Goal: Task Accomplishment & Management: Manage account settings

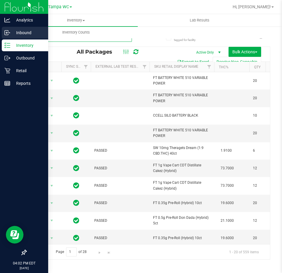
drag, startPoint x: 71, startPoint y: 40, endPoint x: 1, endPoint y: 38, distance: 69.7
click at [0, 40] on div "Analytics Inbound Inventory Outbound Retail Reports 04:02 PM EDT [DATE] 09/19 T…" at bounding box center [141, 136] width 282 height 273
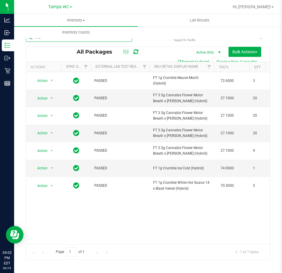
type input "mbl"
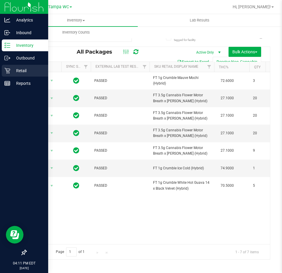
click at [12, 71] on p "Retail" at bounding box center [27, 70] width 35 height 7
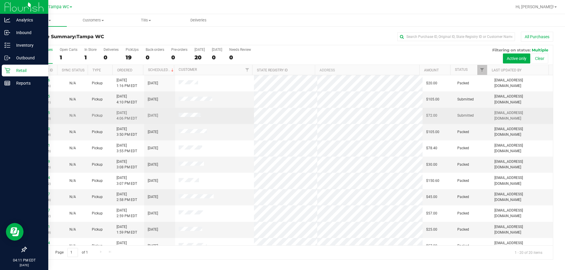
click at [37, 115] on div "11975695 (325779050)" at bounding box center [42, 115] width 24 height 11
click at [38, 115] on link "11975695" at bounding box center [42, 113] width 16 height 4
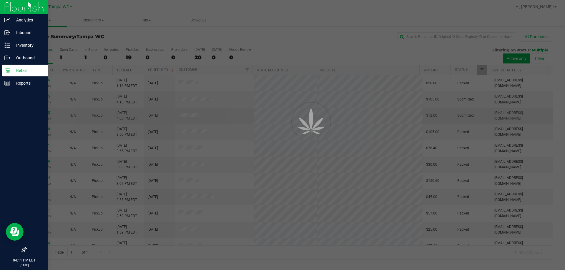
click at [41, 114] on div at bounding box center [282, 135] width 565 height 270
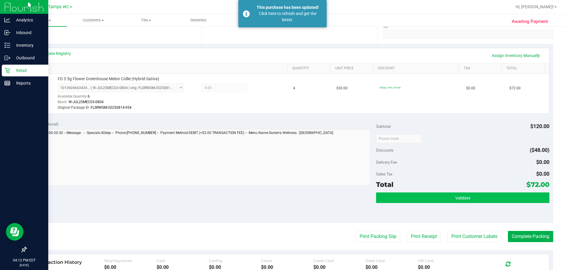
scroll to position [118, 0]
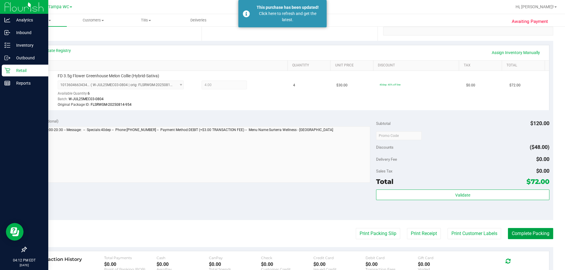
click at [282, 229] on button "Complete Packing" at bounding box center [530, 233] width 45 height 11
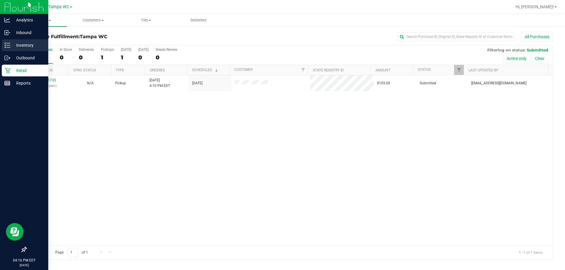
click at [11, 42] on p "Inventory" at bounding box center [27, 45] width 35 height 7
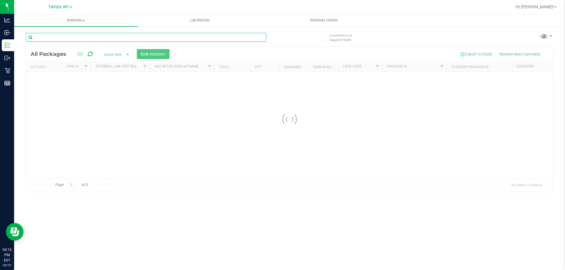
click at [88, 41] on input "text" at bounding box center [146, 37] width 240 height 9
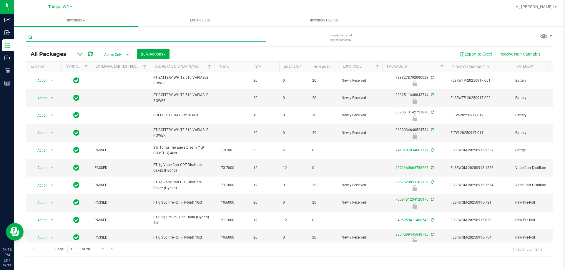
click at [87, 37] on input "text" at bounding box center [146, 37] width 240 height 9
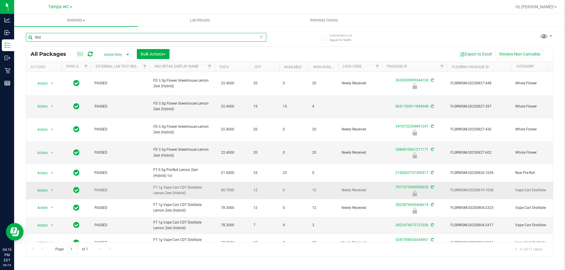
scroll to position [44, 0]
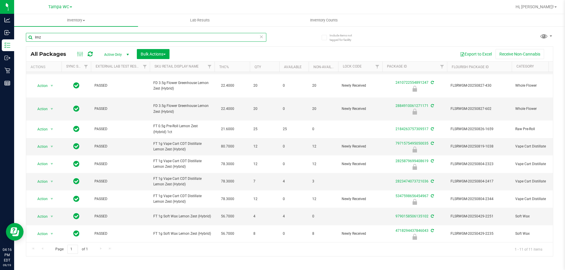
type input "lmz"
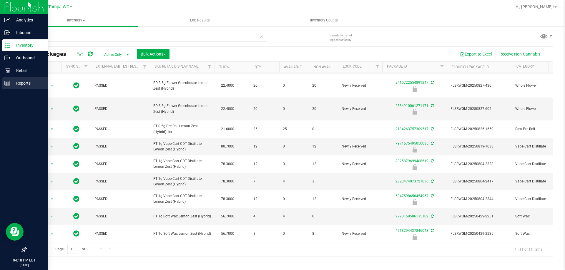
click at [15, 85] on p "Reports" at bounding box center [27, 83] width 35 height 7
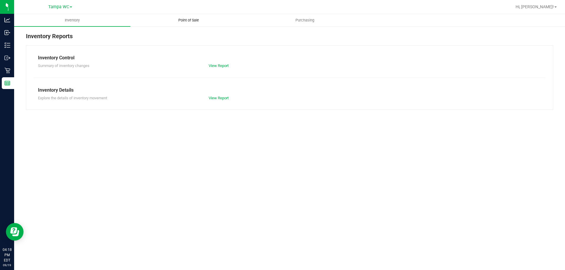
click at [181, 19] on span "Point of Sale" at bounding box center [188, 20] width 36 height 5
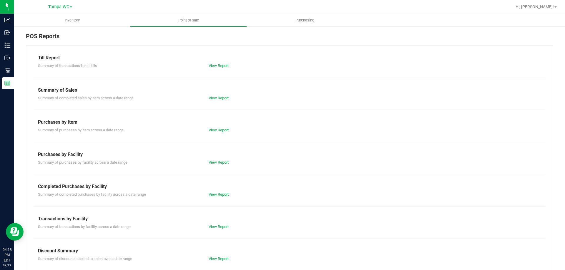
click at [220, 194] on link "View Report" at bounding box center [218, 194] width 20 height 4
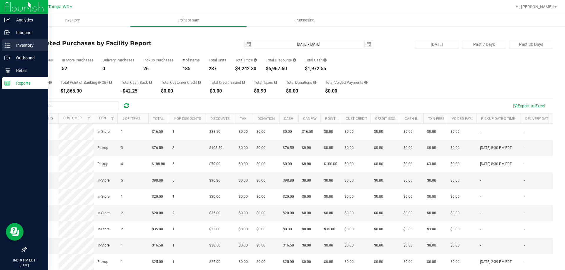
click at [14, 42] on p "Inventory" at bounding box center [27, 45] width 35 height 7
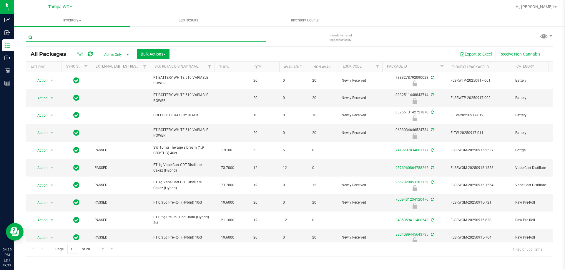
click at [52, 39] on input "text" at bounding box center [146, 37] width 240 height 9
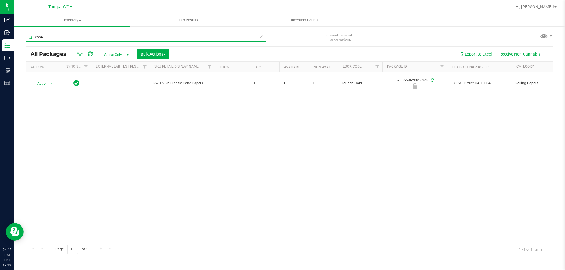
type input "cone"
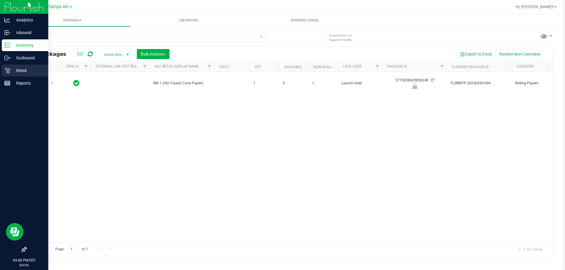
click at [13, 72] on p "Retail" at bounding box center [27, 70] width 35 height 7
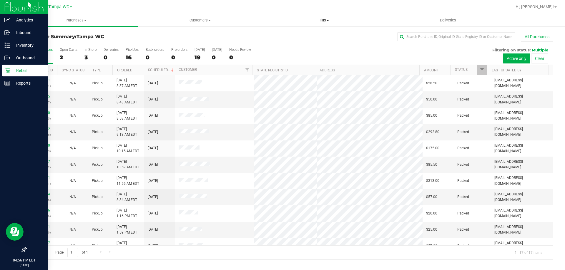
click at [282, 24] on uib-tab-heading "Tills Manage tills Reconcile e-payments" at bounding box center [323, 20] width 123 height 12
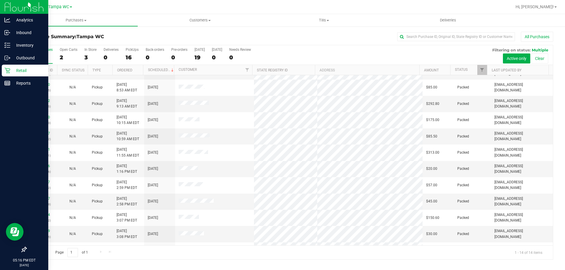
scroll to position [29, 0]
click at [213, 14] on uib-tab-heading "Customers All customers Add a new customer All physicians" at bounding box center [199, 20] width 123 height 12
click at [166, 33] on span "All customers" at bounding box center [159, 35] width 42 height 5
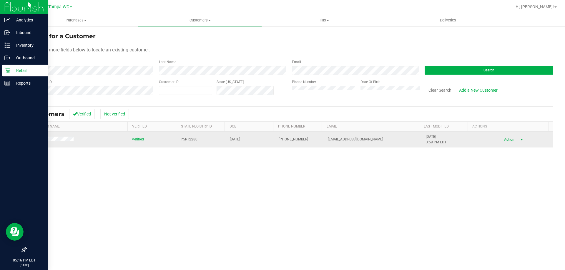
click at [282, 139] on span "Action" at bounding box center [507, 140] width 19 height 8
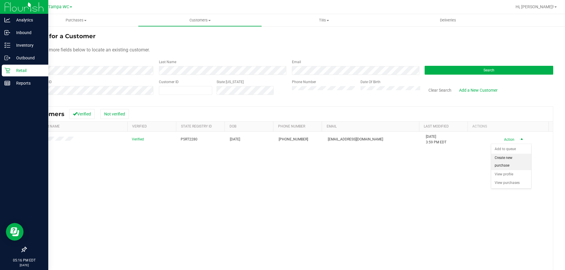
click at [282, 163] on li "Create new purchase" at bounding box center [511, 162] width 40 height 16
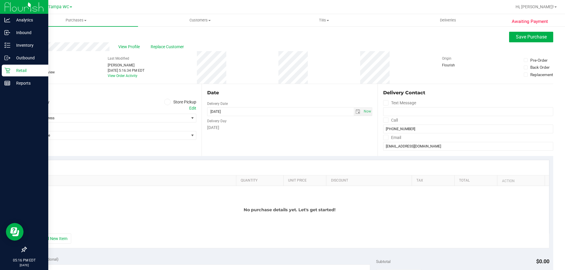
click at [169, 99] on label "Store Pickup" at bounding box center [180, 102] width 32 height 7
click at [0, 0] on input "Store Pickup" at bounding box center [0, 0] width 0 height 0
click at [32, 40] on div "Back Save Purchase" at bounding box center [289, 37] width 527 height 11
click at [32, 38] on div "Back" at bounding box center [30, 35] width 9 height 7
click at [33, 34] on link "Back" at bounding box center [30, 35] width 9 height 4
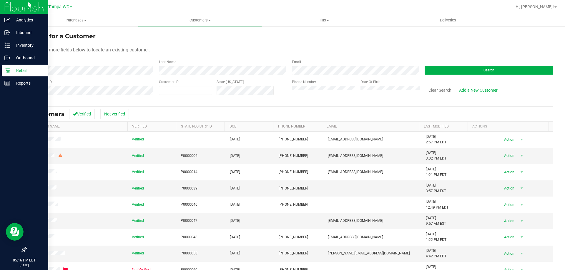
click at [94, 65] on div "First Name" at bounding box center [90, 67] width 129 height 16
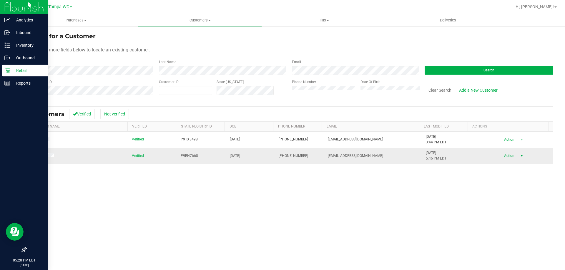
click at [282, 157] on span "select" at bounding box center [521, 156] width 7 height 8
click at [282, 175] on li "Create new purchase" at bounding box center [511, 178] width 40 height 16
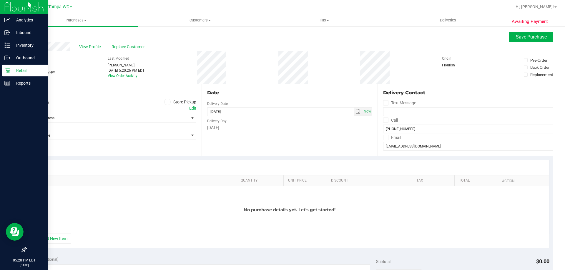
click at [168, 103] on span at bounding box center [167, 102] width 7 height 7
click at [0, 0] on input "Store Pickup" at bounding box center [0, 0] width 0 height 0
click at [165, 114] on div "Store" at bounding box center [111, 109] width 170 height 9
click at [164, 118] on span "Select Store" at bounding box center [107, 118] width 162 height 8
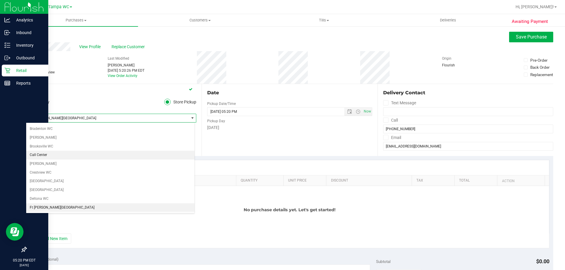
scroll to position [323, 0]
drag, startPoint x: 91, startPoint y: 106, endPoint x: 85, endPoint y: 122, distance: 16.8
click at [90, 106] on div "Store" at bounding box center [111, 109] width 170 height 9
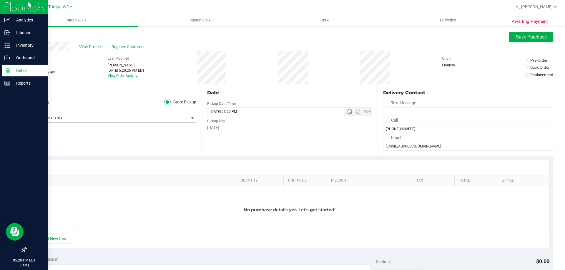
click at [85, 122] on span "Tallahassee DC REP" at bounding box center [107, 118] width 162 height 8
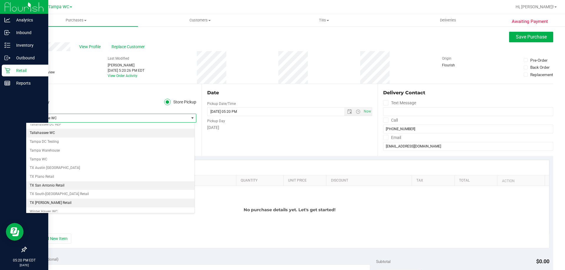
scroll to position [420, 0]
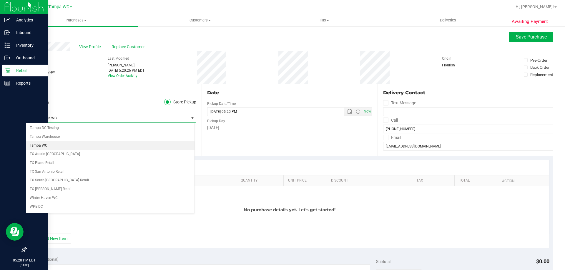
click at [57, 147] on li "Tampa WC" at bounding box center [110, 145] width 168 height 9
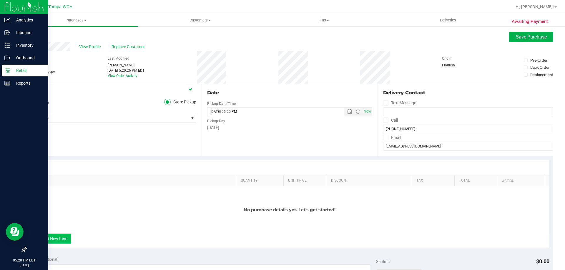
click at [59, 239] on button "+ Add New Item" at bounding box center [53, 239] width 36 height 10
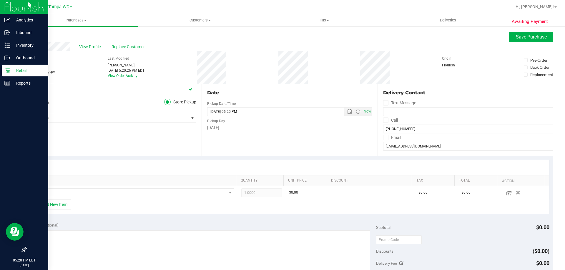
click at [72, 202] on div "+ Add New Item" at bounding box center [289, 207] width 519 height 15
click at [76, 196] on span "NO DATA FOUND" at bounding box center [130, 193] width 192 height 8
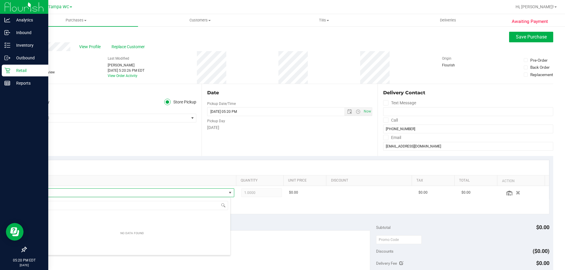
scroll to position [9, 195]
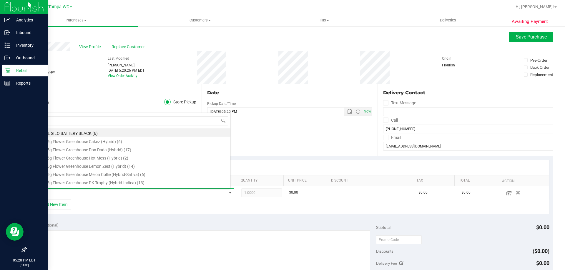
type input "lmz"
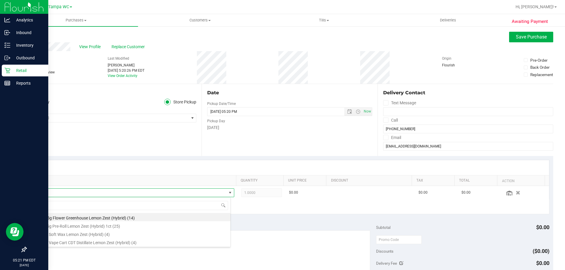
click at [121, 140] on div "Location Delivery Store Pickup Store [GEOGRAPHIC_DATA] WC Select Store [PERSON_…" at bounding box center [114, 120] width 176 height 72
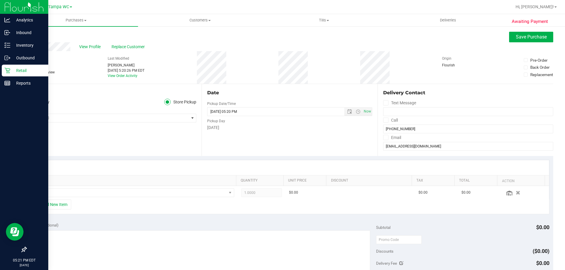
click at [38, 34] on div "Back Save Purchase" at bounding box center [289, 37] width 527 height 11
click at [30, 34] on link "Back" at bounding box center [30, 35] width 9 height 4
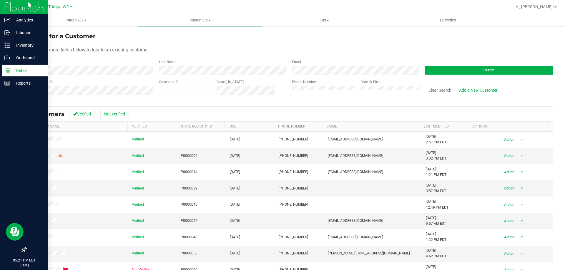
click at [16, 68] on p "Retail" at bounding box center [27, 70] width 35 height 7
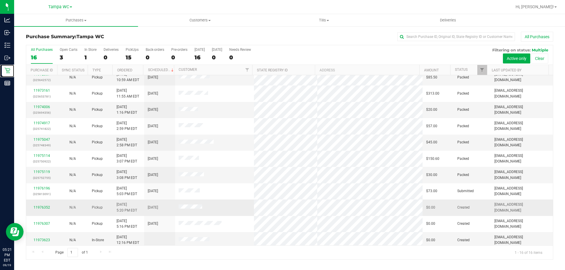
scroll to position [90, 0]
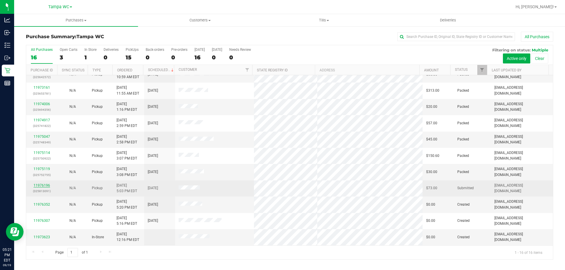
click at [45, 186] on link "11976196" at bounding box center [42, 185] width 16 height 4
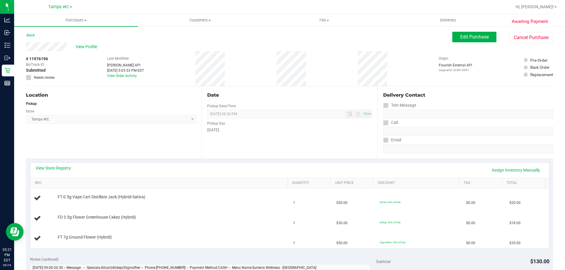
click at [151, 153] on div "Location Pickup Store [GEOGRAPHIC_DATA] WC Select Store [PERSON_NAME][GEOGRAPHI…" at bounding box center [114, 122] width 176 height 72
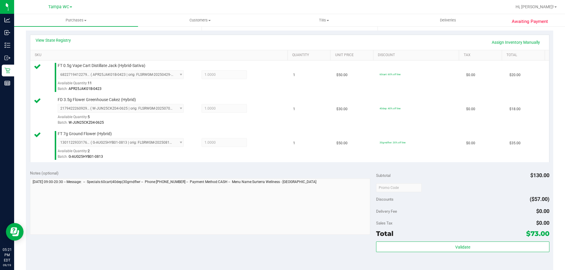
scroll to position [206, 0]
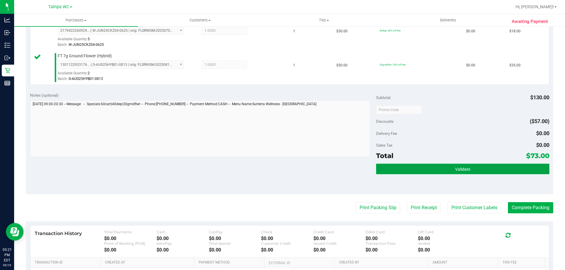
click at [282, 166] on button "Validate" at bounding box center [462, 169] width 173 height 11
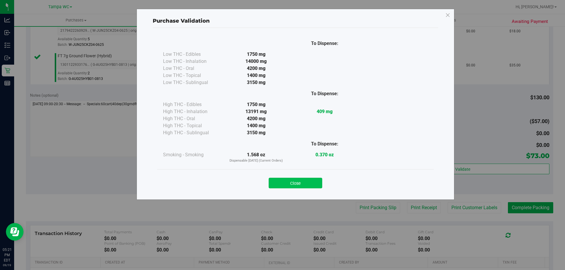
click at [282, 181] on button "Close" at bounding box center [295, 183] width 54 height 11
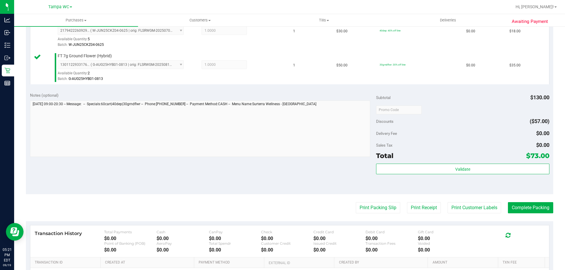
click at [282, 201] on purchase-details "Back Edit Purchase Cancel Purchase View Profile # 11976196 BioTrack ID: - Submi…" at bounding box center [289, 79] width 527 height 506
click at [282, 212] on button "Print Packing Slip" at bounding box center [378, 207] width 44 height 11
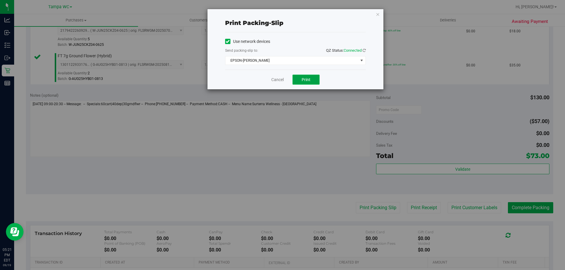
click at [282, 79] on span "Print" at bounding box center [305, 79] width 9 height 5
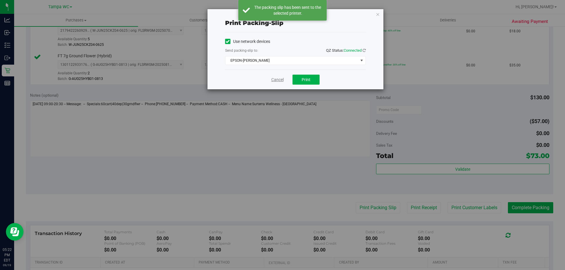
click at [276, 81] on link "Cancel" at bounding box center [277, 80] width 12 height 6
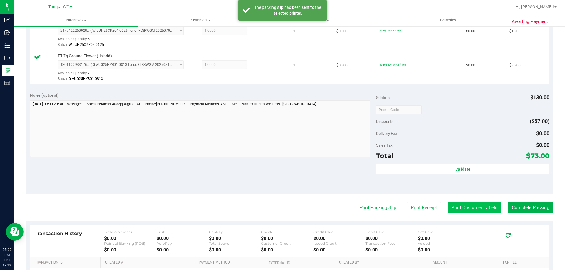
click at [282, 210] on button "Print Customer Labels" at bounding box center [474, 207] width 54 height 11
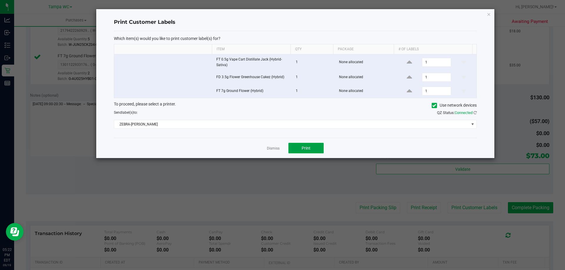
click at [282, 146] on span "Print" at bounding box center [305, 148] width 9 height 5
click at [269, 149] on link "Dismiss" at bounding box center [273, 148] width 13 height 5
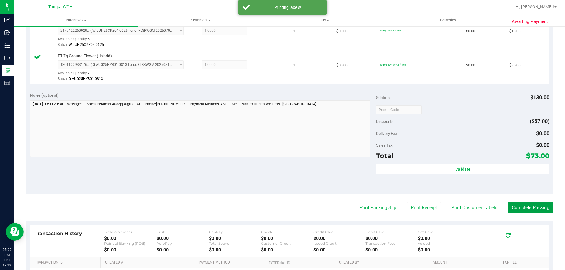
click at [282, 205] on button "Complete Packing" at bounding box center [530, 207] width 45 height 11
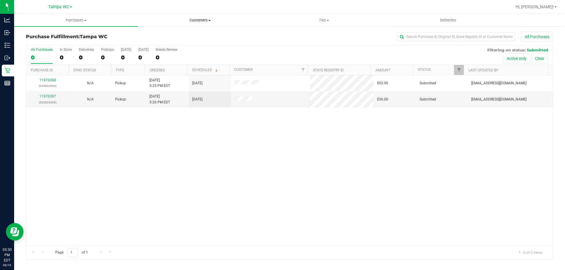
click at [207, 16] on uib-tab-heading "Customers All customers Add a new customer All physicians" at bounding box center [199, 20] width 123 height 12
click at [162, 35] on span "All customers" at bounding box center [159, 35] width 42 height 5
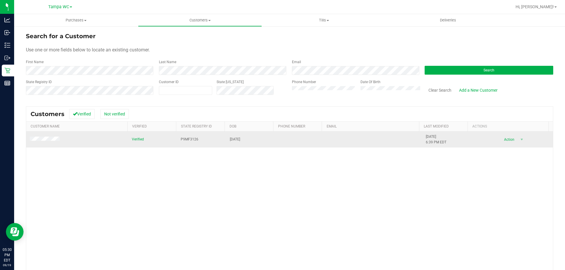
click at [51, 142] on span at bounding box center [46, 140] width 32 height 6
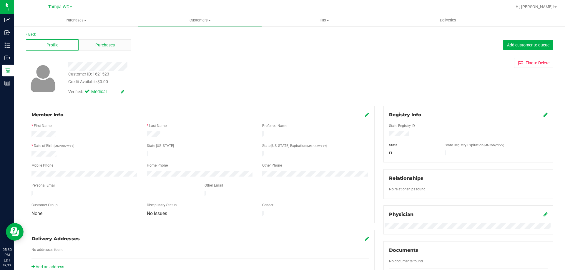
click at [99, 42] on span "Purchases" at bounding box center [104, 45] width 19 height 6
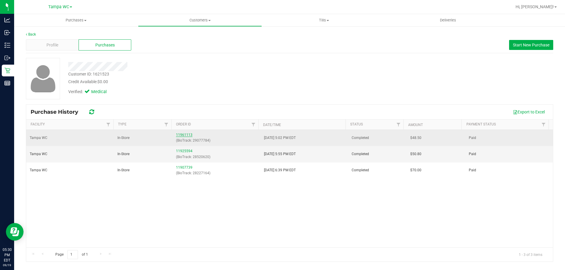
click at [187, 136] on link "11961113" at bounding box center [184, 135] width 16 height 4
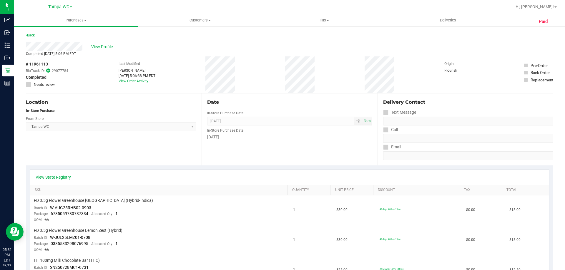
drag, startPoint x: 51, startPoint y: 171, endPoint x: 51, endPoint y: 175, distance: 3.6
click at [51, 172] on div "View State Registry" at bounding box center [289, 177] width 518 height 15
click at [49, 180] on link "View State Registry" at bounding box center [53, 177] width 35 height 6
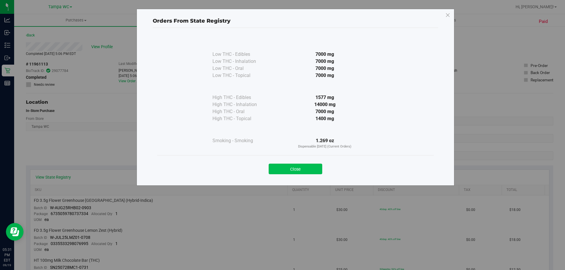
click at [282, 170] on button "Close" at bounding box center [295, 169] width 54 height 11
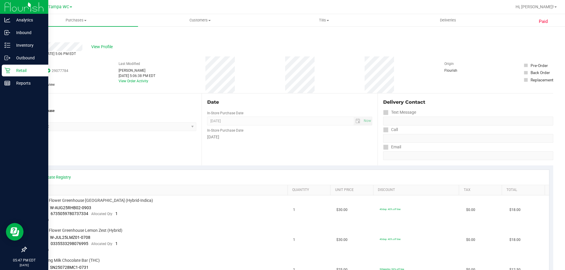
click at [8, 68] on icon at bounding box center [7, 71] width 6 height 6
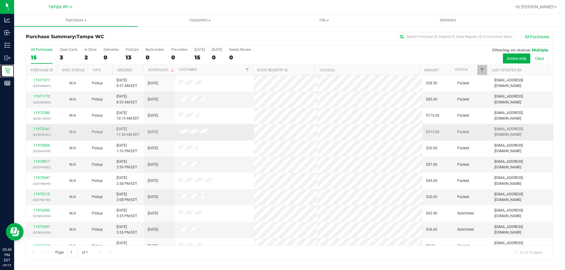
scroll to position [41, 0]
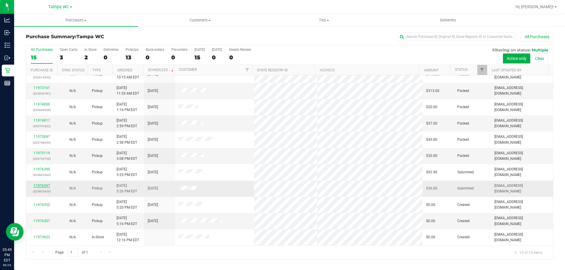
click at [45, 185] on link "11976397" at bounding box center [42, 186] width 16 height 4
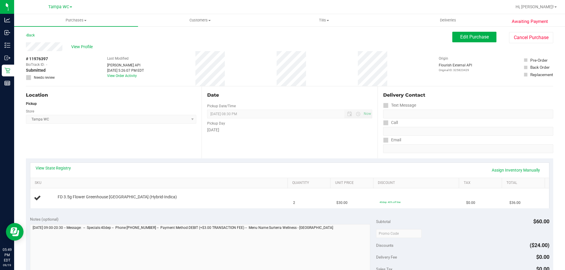
click at [125, 146] on div "Location Pickup Store [GEOGRAPHIC_DATA] WC Select Store [PERSON_NAME][GEOGRAPHI…" at bounding box center [114, 122] width 176 height 72
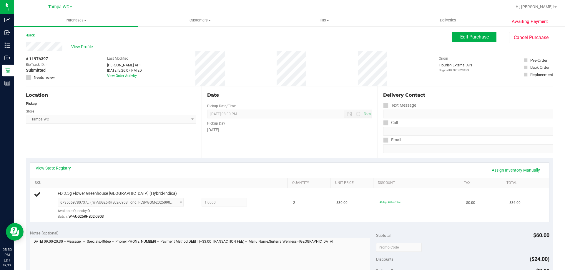
click at [111, 185] on link "SKU" at bounding box center [160, 183] width 250 height 5
click at [117, 170] on div "View State Registry Assign Inventory Manually" at bounding box center [290, 170] width 508 height 10
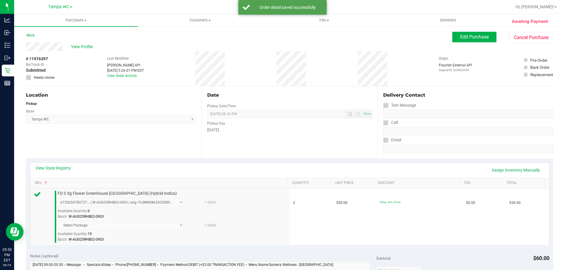
scroll to position [147, 0]
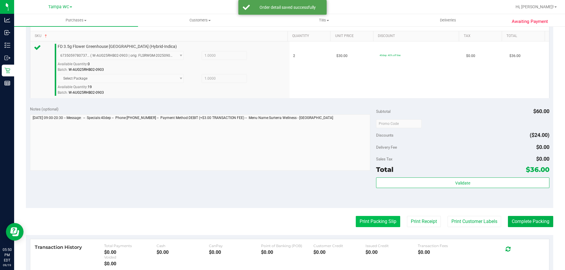
click at [282, 217] on button "Print Packing Slip" at bounding box center [378, 221] width 44 height 11
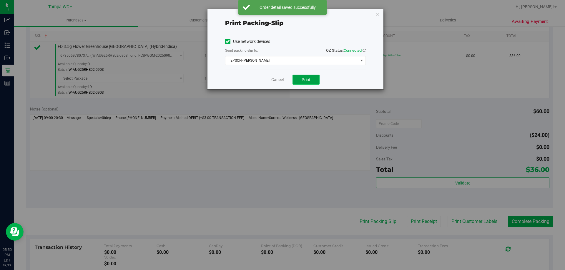
click at [282, 77] on button "Print" at bounding box center [305, 80] width 27 height 10
click at [274, 77] on link "Cancel" at bounding box center [277, 80] width 12 height 6
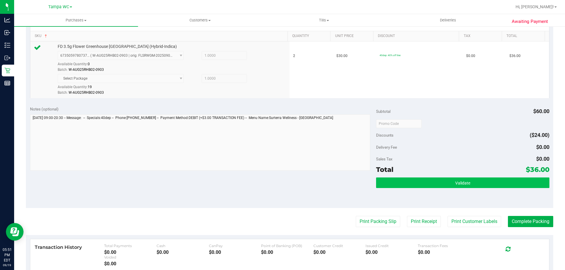
click at [282, 179] on div "Subtotal $60.00 Discounts ($24.00) Delivery Fee $0.00 Sales Tax $0.00 Total $36…" at bounding box center [462, 155] width 173 height 98
click at [282, 186] on button "Validate" at bounding box center [462, 183] width 173 height 11
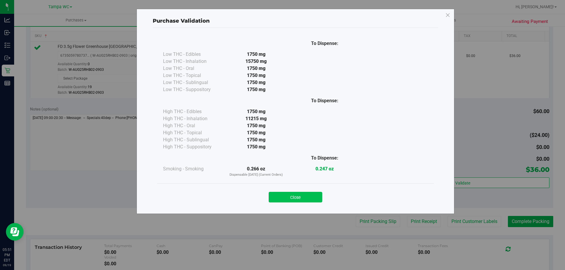
click at [282, 196] on button "Close" at bounding box center [295, 197] width 54 height 11
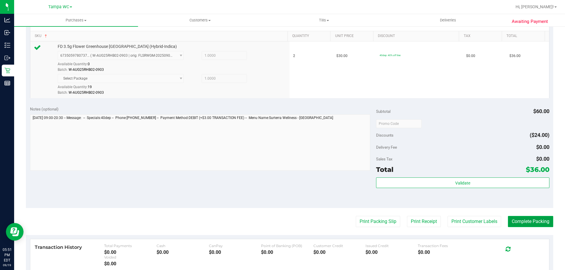
click at [282, 219] on button "Complete Packing" at bounding box center [530, 221] width 45 height 11
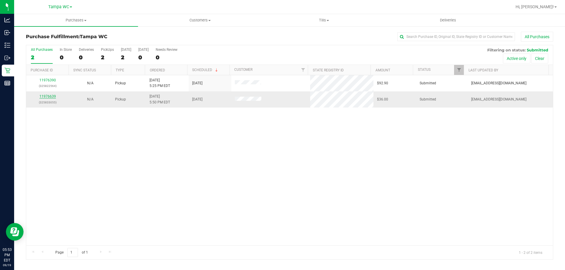
click at [51, 98] on link "11976639" at bounding box center [47, 96] width 16 height 4
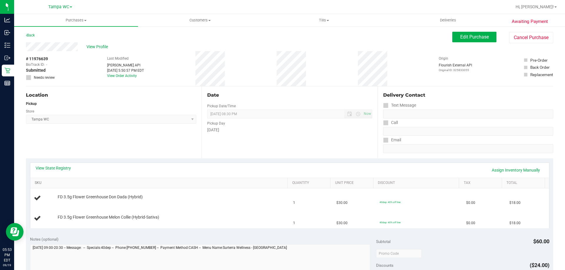
click at [109, 185] on link "SKU" at bounding box center [160, 183] width 250 height 5
click at [119, 171] on div "View State Registry Assign Inventory Manually" at bounding box center [290, 170] width 508 height 10
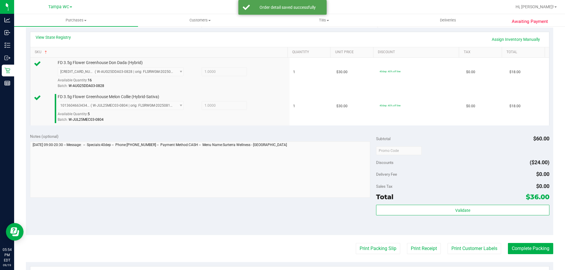
scroll to position [147, 0]
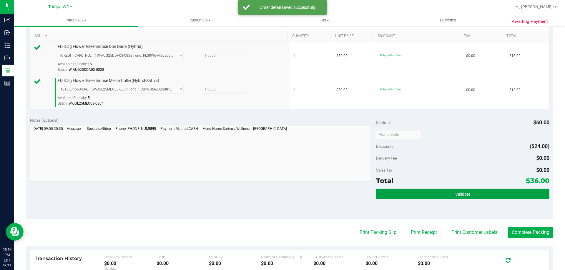
click at [282, 195] on button "Validate" at bounding box center [462, 194] width 173 height 11
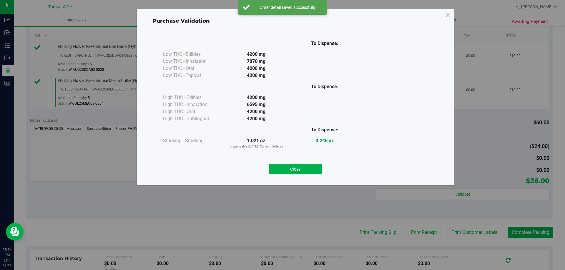
drag, startPoint x: 298, startPoint y: 168, endPoint x: 304, endPoint y: 172, distance: 7.7
click at [282, 168] on button "Close" at bounding box center [295, 169] width 54 height 11
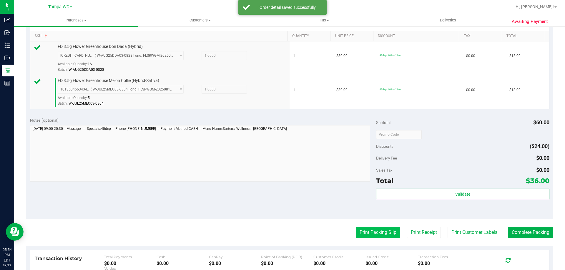
click at [282, 229] on button "Print Packing Slip" at bounding box center [378, 232] width 44 height 11
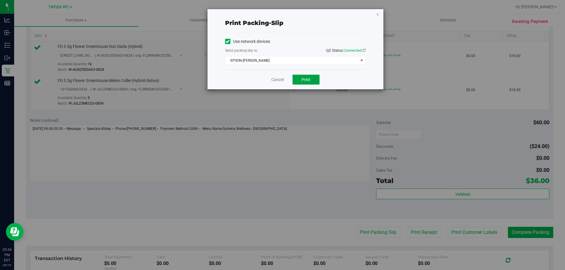
click at [282, 80] on span "Print" at bounding box center [305, 79] width 9 height 5
click at [280, 83] on div "Cancel Print" at bounding box center [295, 80] width 141 height 20
click at [282, 78] on link "Cancel" at bounding box center [277, 80] width 12 height 6
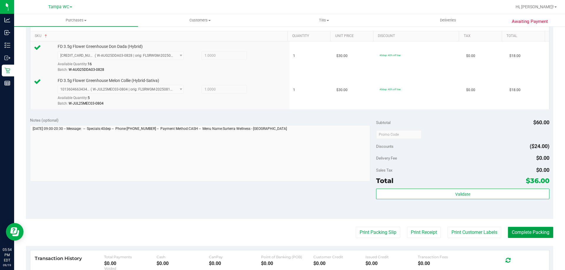
click at [282, 233] on button "Complete Packing" at bounding box center [530, 232] width 45 height 11
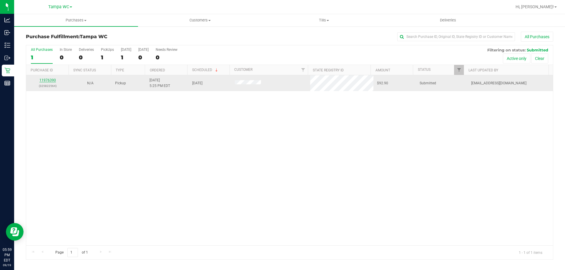
click at [50, 81] on link "11976390" at bounding box center [47, 80] width 16 height 4
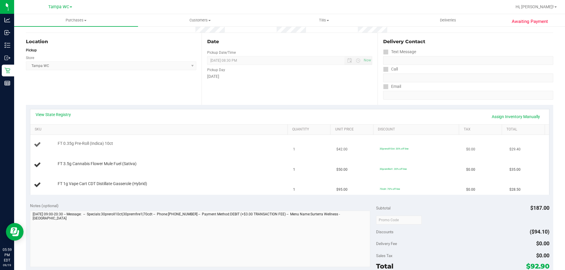
scroll to position [59, 0]
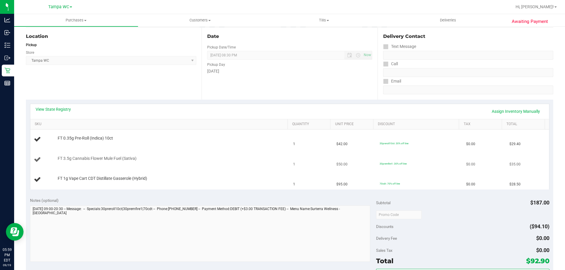
click at [123, 156] on span "FT 3.5g Cannabis Flower Mule Fuel (Sativa)" at bounding box center [97, 159] width 79 height 6
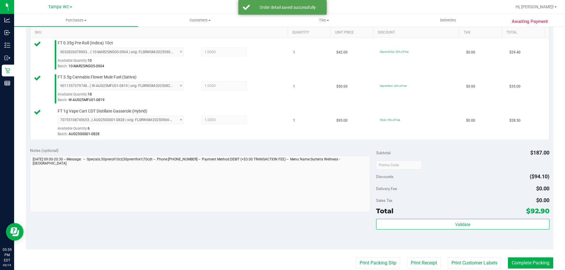
scroll to position [235, 0]
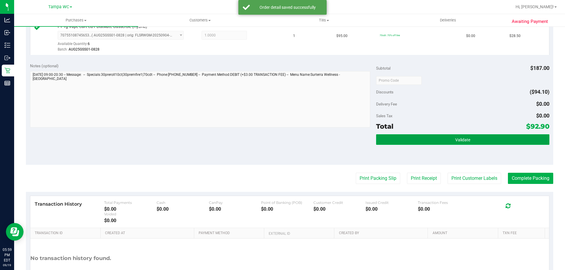
click at [282, 139] on button "Validate" at bounding box center [462, 139] width 173 height 11
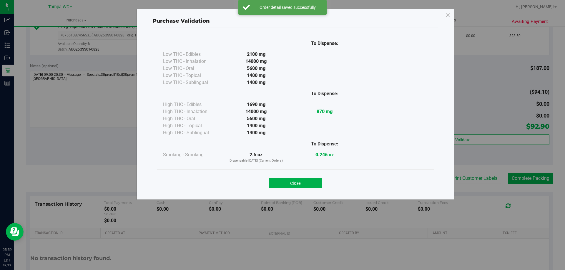
click at [282, 180] on button "Close" at bounding box center [295, 183] width 54 height 11
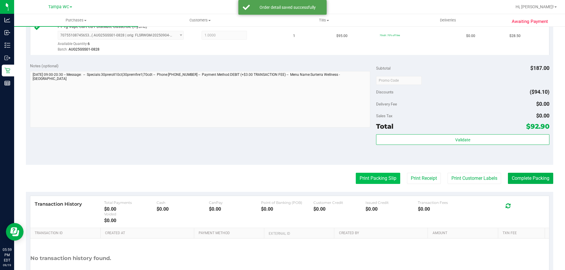
click at [282, 182] on button "Print Packing Slip" at bounding box center [378, 178] width 44 height 11
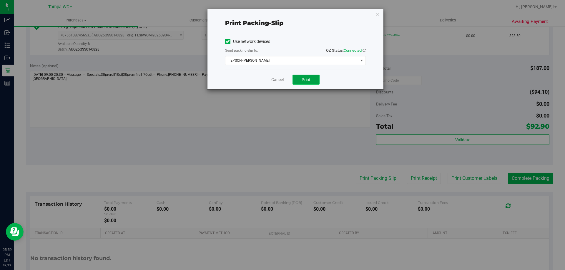
click at [282, 78] on span "Print" at bounding box center [305, 79] width 9 height 5
click at [274, 79] on link "Cancel" at bounding box center [277, 80] width 12 height 6
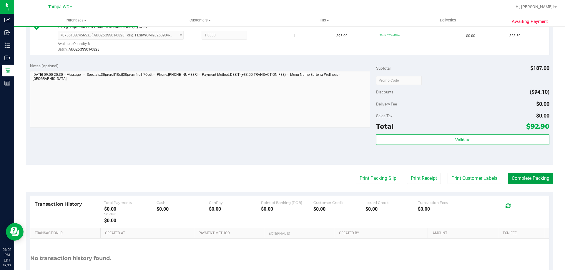
click at [282, 179] on button "Complete Packing" at bounding box center [530, 178] width 45 height 11
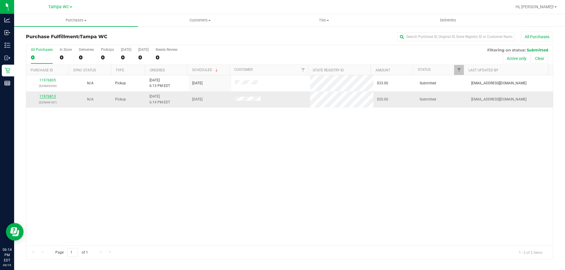
click at [44, 98] on link "11976813" at bounding box center [47, 96] width 16 height 4
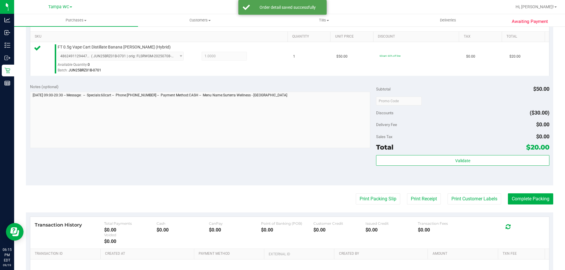
scroll to position [147, 0]
click at [282, 202] on button "Print Packing Slip" at bounding box center [378, 198] width 44 height 11
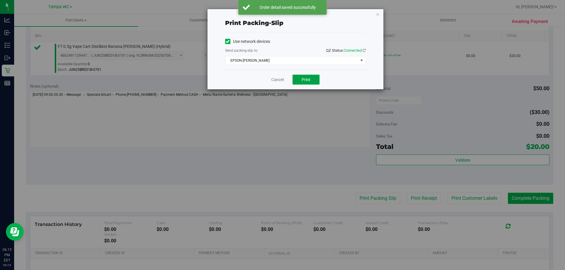
click at [282, 82] on button "Print" at bounding box center [305, 80] width 27 height 10
click at [268, 79] on div "Cancel Print" at bounding box center [295, 80] width 141 height 20
click at [273, 79] on link "Cancel" at bounding box center [277, 80] width 12 height 6
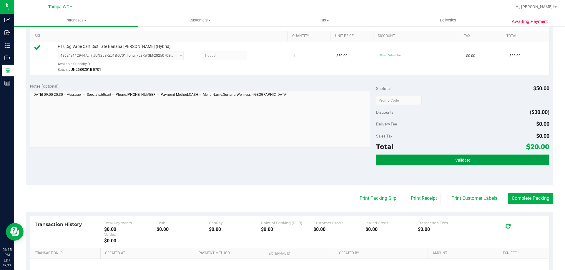
click at [282, 165] on button "Validate" at bounding box center [462, 160] width 173 height 11
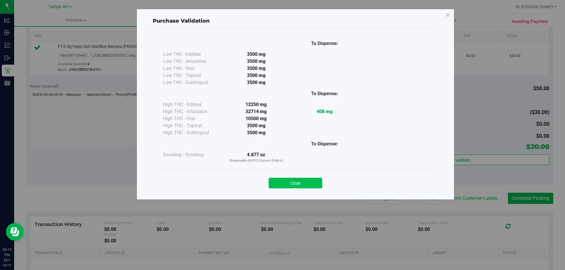
click at [282, 179] on button "Close" at bounding box center [295, 183] width 54 height 11
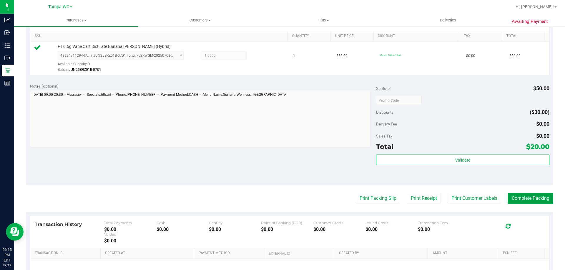
click at [282, 195] on button "Complete Packing" at bounding box center [530, 198] width 45 height 11
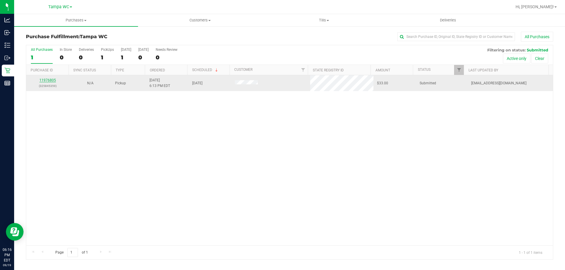
click at [53, 80] on link "11976805" at bounding box center [47, 80] width 16 height 4
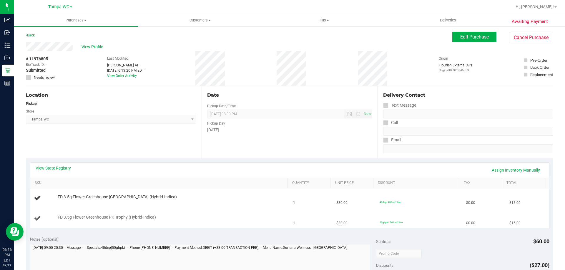
click at [197, 217] on div "FD 3.5g Flower Greenhouse PK Trophy (Hybrid-Indica)" at bounding box center [170, 218] width 230 height 6
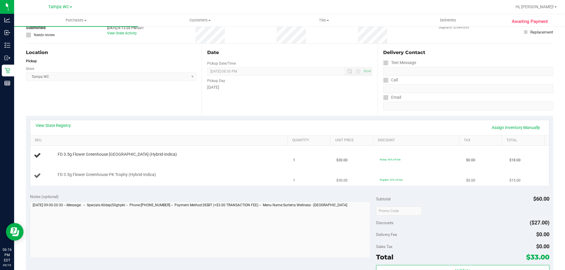
scroll to position [59, 0]
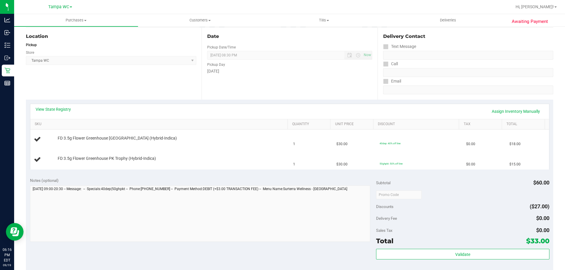
click at [24, 189] on div "Awaiting Payment Back Edit Purchase Cancel Purchase View Profile # 11976805 Bio…" at bounding box center [289, 197] width 550 height 461
click at [139, 171] on div "View State Registry Assign Inventory Manually SKU Quantity Unit Price Discount …" at bounding box center [289, 137] width 527 height 74
click at [282, 211] on div "Discounts ($27.00)" at bounding box center [462, 206] width 173 height 11
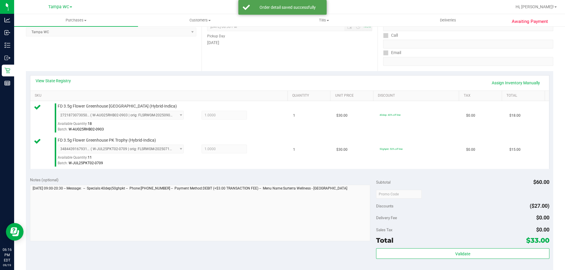
scroll to position [206, 0]
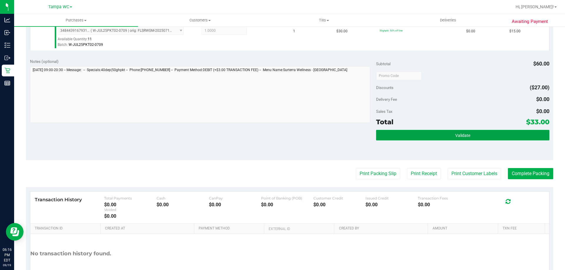
click at [282, 136] on button "Validate" at bounding box center [462, 135] width 173 height 11
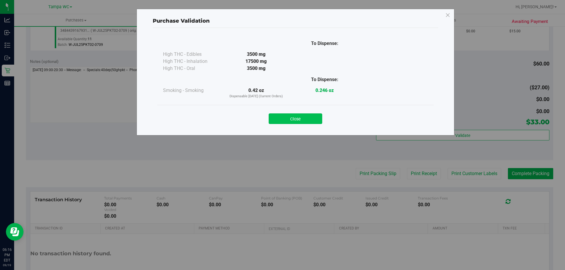
click at [282, 118] on button "Close" at bounding box center [295, 119] width 54 height 11
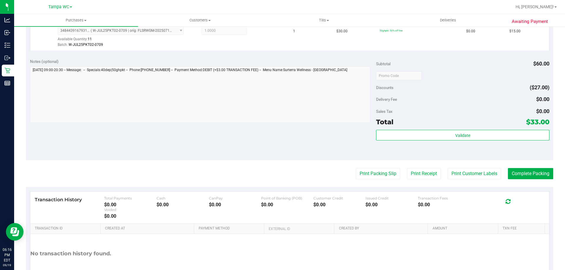
click at [282, 166] on purchase-details "Back Edit Purchase Cancel Purchase View Profile # 11976805 BioTrack ID: - Submi…" at bounding box center [289, 61] width 527 height 471
click at [282, 176] on button "Print Packing Slip" at bounding box center [378, 173] width 44 height 11
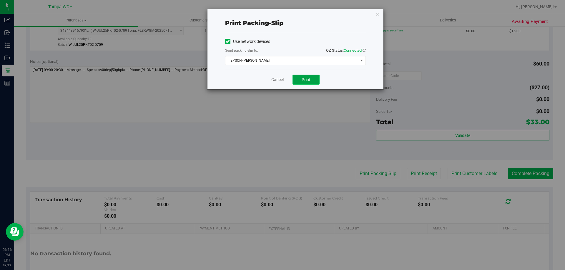
click at [282, 79] on button "Print" at bounding box center [305, 80] width 27 height 10
click at [269, 80] on div "Cancel Print" at bounding box center [295, 80] width 141 height 20
click at [279, 80] on link "Cancel" at bounding box center [277, 80] width 12 height 6
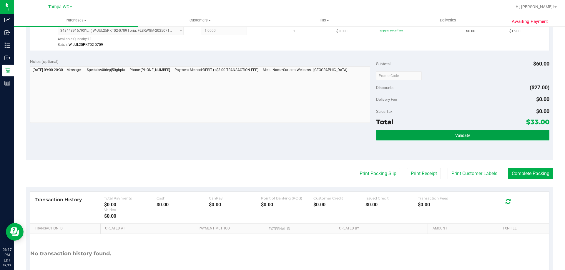
click at [282, 134] on button "Validate" at bounding box center [462, 135] width 173 height 11
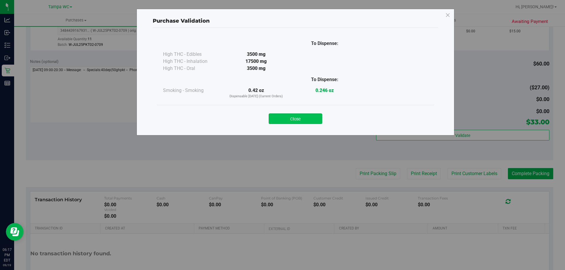
click at [282, 117] on button "Close" at bounding box center [295, 119] width 54 height 11
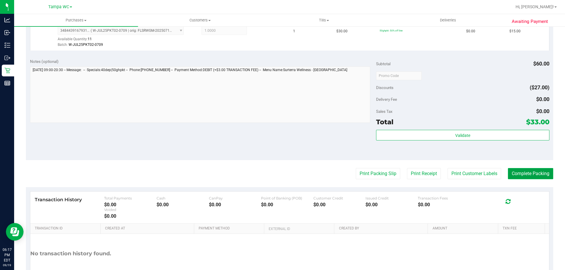
click at [282, 174] on button "Complete Packing" at bounding box center [530, 173] width 45 height 11
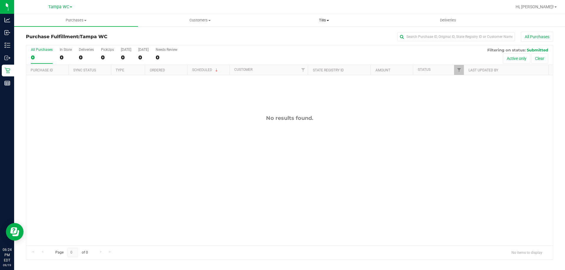
click at [282, 20] on span "Tills" at bounding box center [323, 20] width 123 height 5
click at [282, 34] on li "Manage tills" at bounding box center [324, 35] width 124 height 7
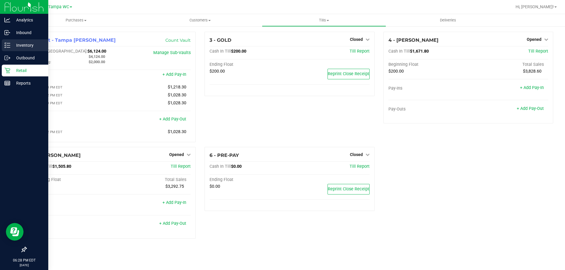
click at [3, 45] on div "Inventory" at bounding box center [25, 45] width 46 height 12
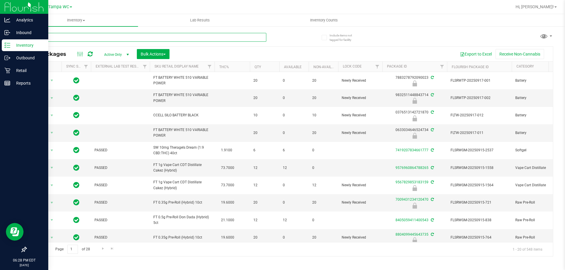
click at [63, 38] on input "text" at bounding box center [146, 37] width 240 height 9
click at [63, 37] on input "text" at bounding box center [146, 37] width 240 height 9
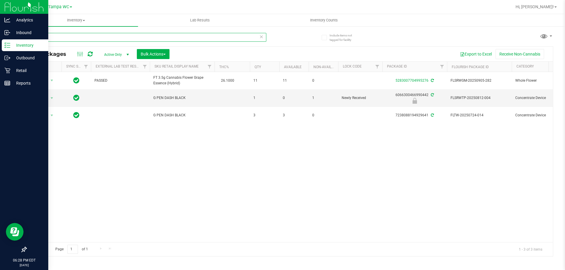
type input "gpe"
click at [89, 139] on div "Action Action Adjust qty Create package Edit attributes Global inventory Locate…" at bounding box center [289, 157] width 526 height 170
click at [7, 73] on icon at bounding box center [7, 71] width 6 height 6
